Goal: Task Accomplishment & Management: Use online tool/utility

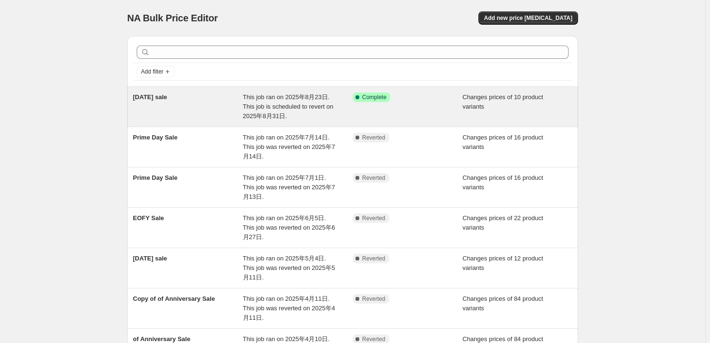
click at [266, 107] on span "This job ran on 2025年8月23日. This job is scheduled to revert on 2025年8月31日." at bounding box center [288, 106] width 91 height 26
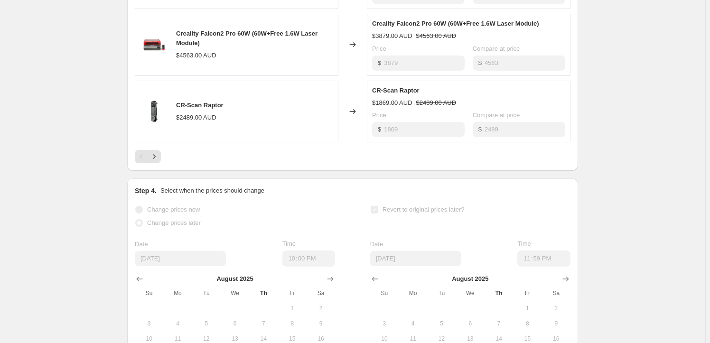
scroll to position [690, 0]
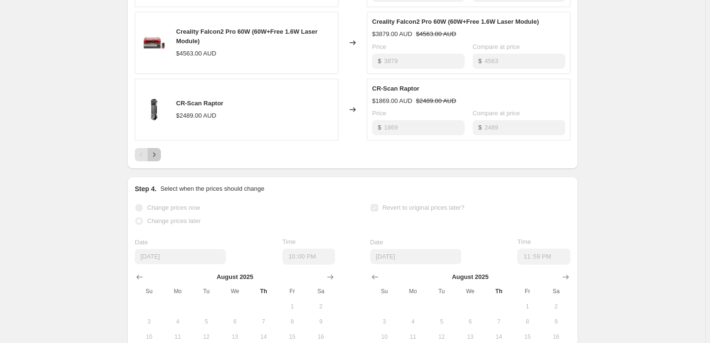
click at [157, 152] on icon "Next" at bounding box center [153, 154] width 9 height 9
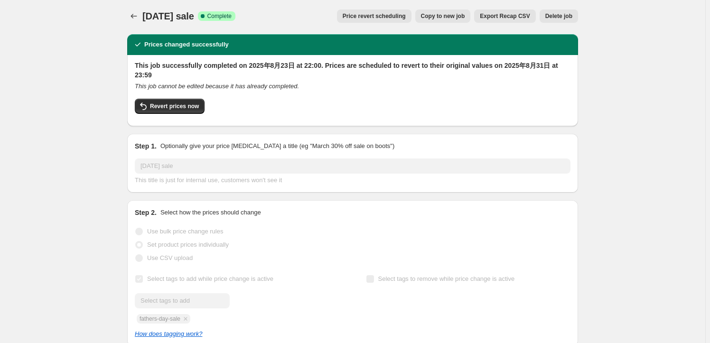
scroll to position [0, 0]
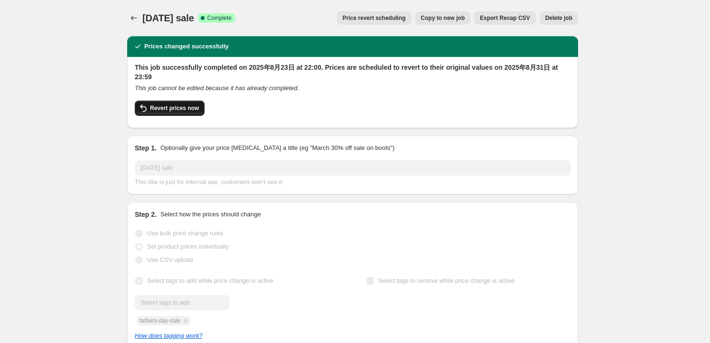
click at [160, 110] on span "Revert prices now" at bounding box center [174, 108] width 49 height 8
checkbox input "false"
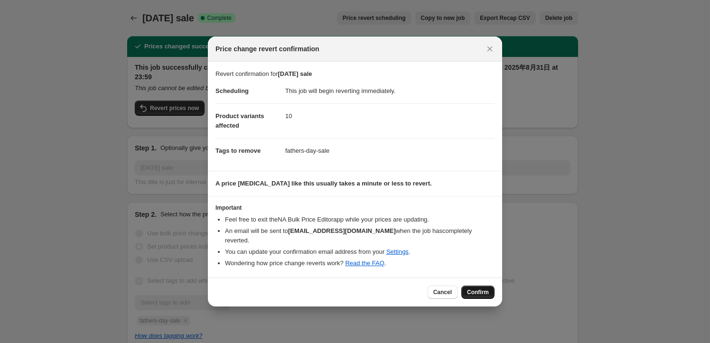
click at [481, 291] on button "Confirm" at bounding box center [477, 292] width 33 height 13
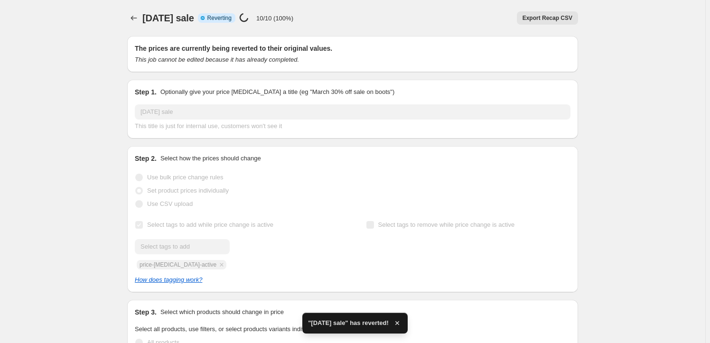
checkbox input "true"
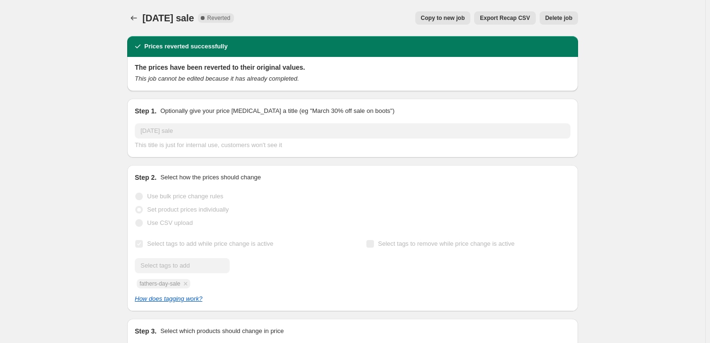
click at [444, 18] on span "Copy to new job" at bounding box center [443, 18] width 44 height 8
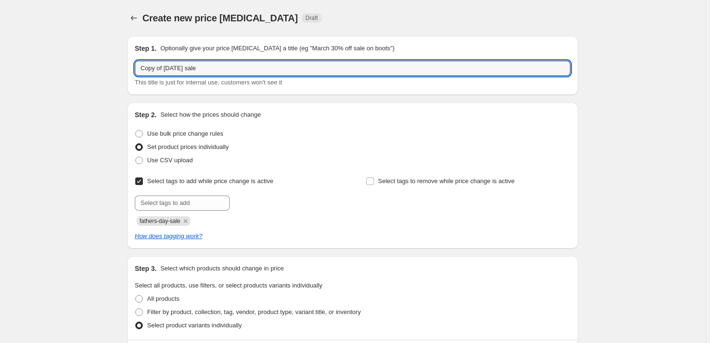
drag, startPoint x: 166, startPoint y: 67, endPoint x: 94, endPoint y: 70, distance: 71.2
click at [166, 65] on input "[DATE] sale" at bounding box center [352, 68] width 435 height 15
click at [179, 69] on input "[DATE] sale" at bounding box center [352, 68] width 435 height 15
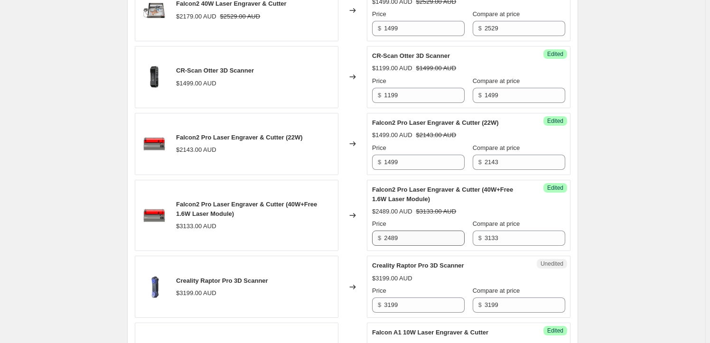
scroll to position [776, 0]
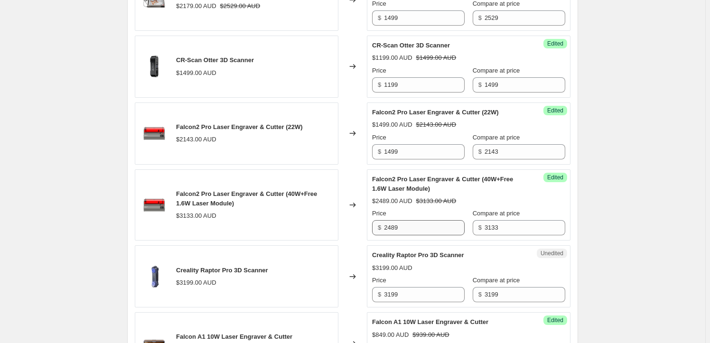
type input "[DATE] Sale"
click at [391, 228] on input "2489" at bounding box center [424, 227] width 81 height 15
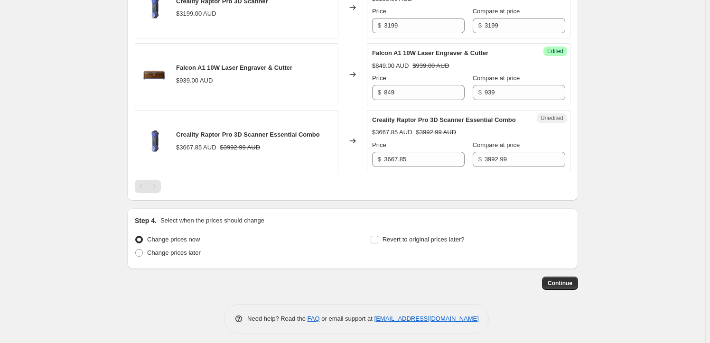
scroll to position [1048, 0]
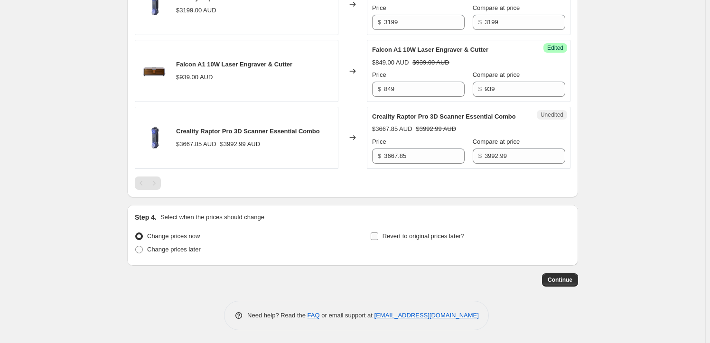
type input "2189"
click at [378, 233] on input "Revert to original prices later?" at bounding box center [374, 236] width 8 height 8
checkbox input "true"
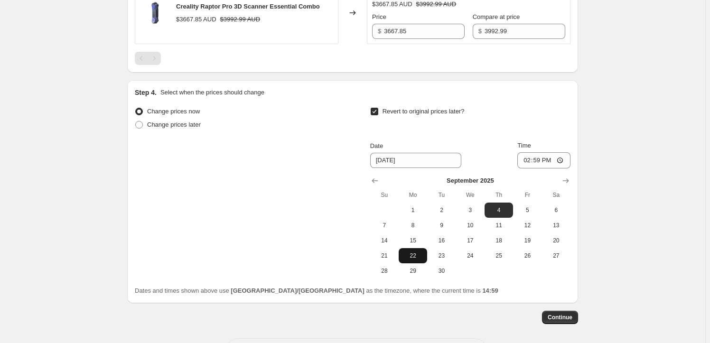
scroll to position [1210, 0]
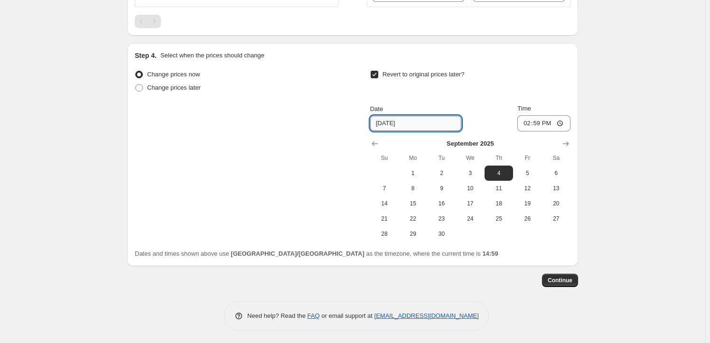
click at [402, 122] on input "[DATE]" at bounding box center [415, 123] width 91 height 15
click at [374, 141] on icon "Show previous month, August 2025" at bounding box center [374, 143] width 9 height 9
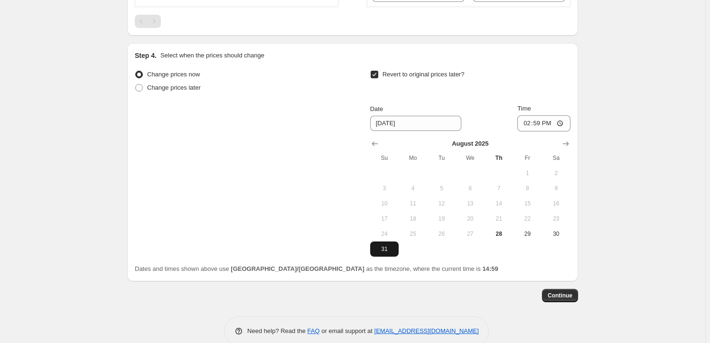
click at [387, 245] on span "31" at bounding box center [384, 249] width 21 height 8
type input "[DATE]"
click at [541, 121] on input "14:59" at bounding box center [543, 123] width 53 height 16
type input "23:59"
click at [508, 255] on div "Change prices now Change prices later Revert to original prices later? Date [DA…" at bounding box center [352, 171] width 435 height 206
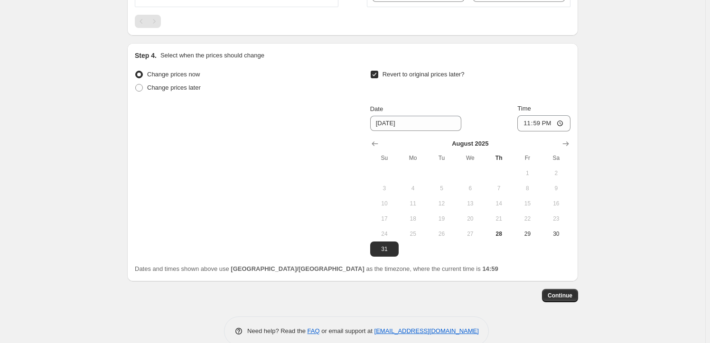
click at [500, 105] on div "Date [DATE] Time 23:59" at bounding box center [470, 118] width 200 height 28
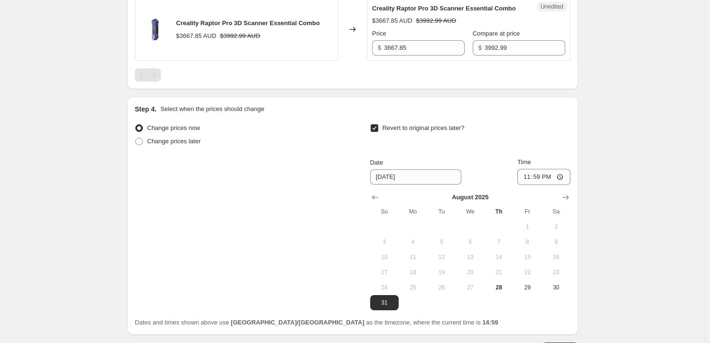
scroll to position [1225, 0]
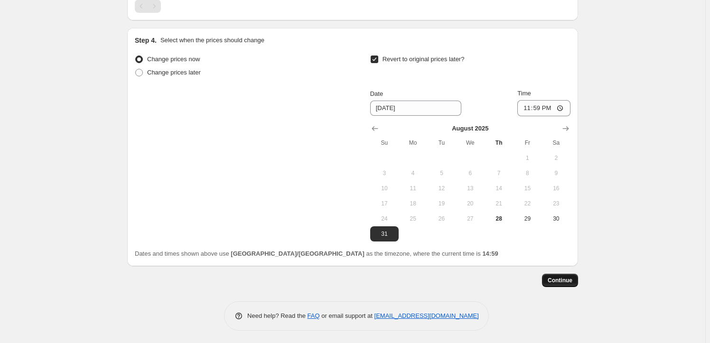
click at [559, 277] on span "Continue" at bounding box center [559, 281] width 25 height 8
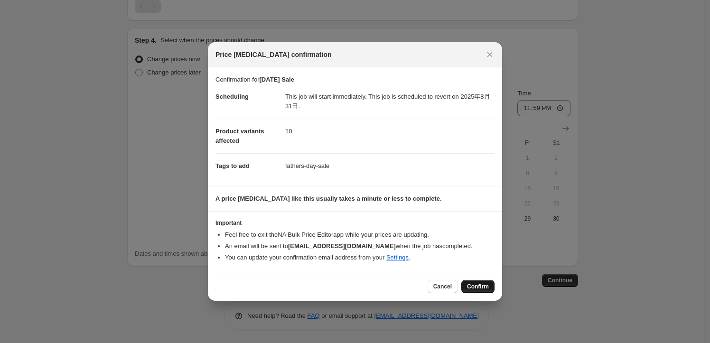
click at [471, 284] on span "Confirm" at bounding box center [478, 287] width 22 height 8
